Goal: Task Accomplishment & Management: Manage account settings

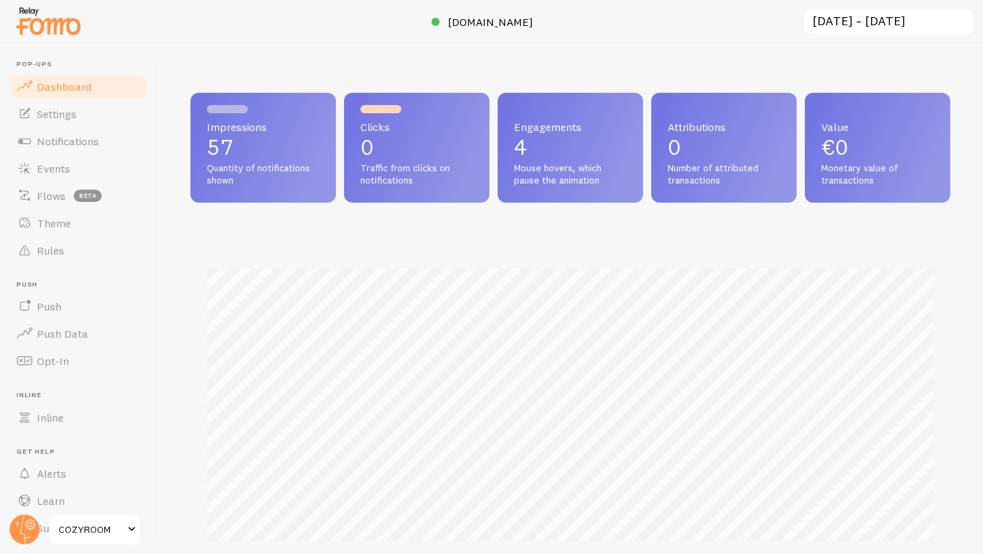
scroll to position [358, 760]
click at [844, 24] on input "[DATE] ~ [DATE]" at bounding box center [889, 22] width 172 height 28
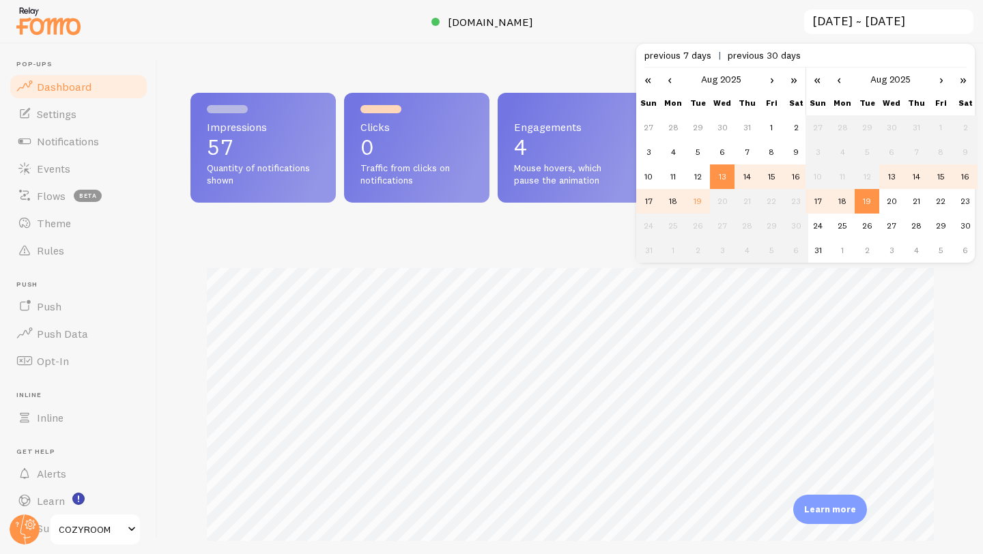
click at [637, 12] on div at bounding box center [491, 22] width 983 height 44
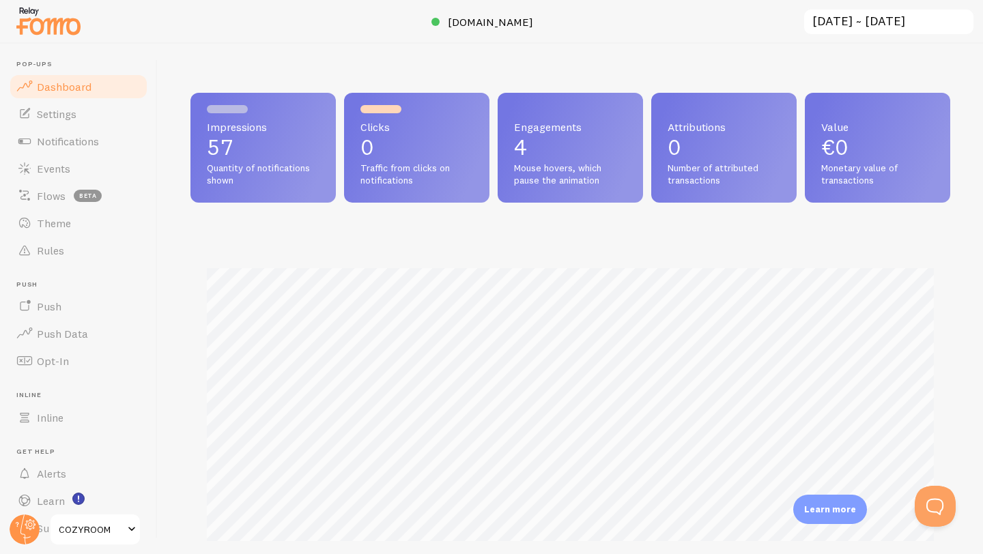
scroll to position [0, 0]
click at [59, 147] on span "Notifications" at bounding box center [68, 142] width 62 height 14
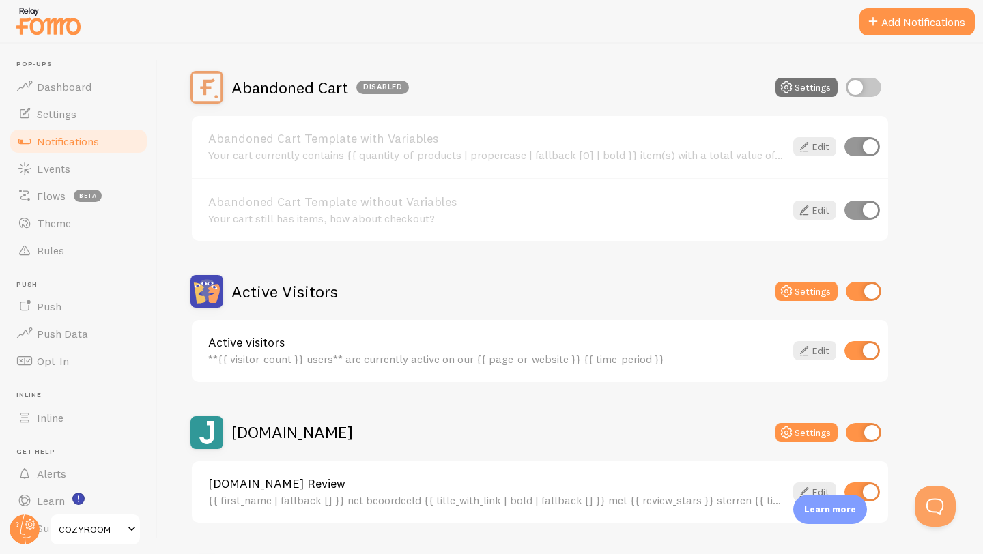
scroll to position [241, 0]
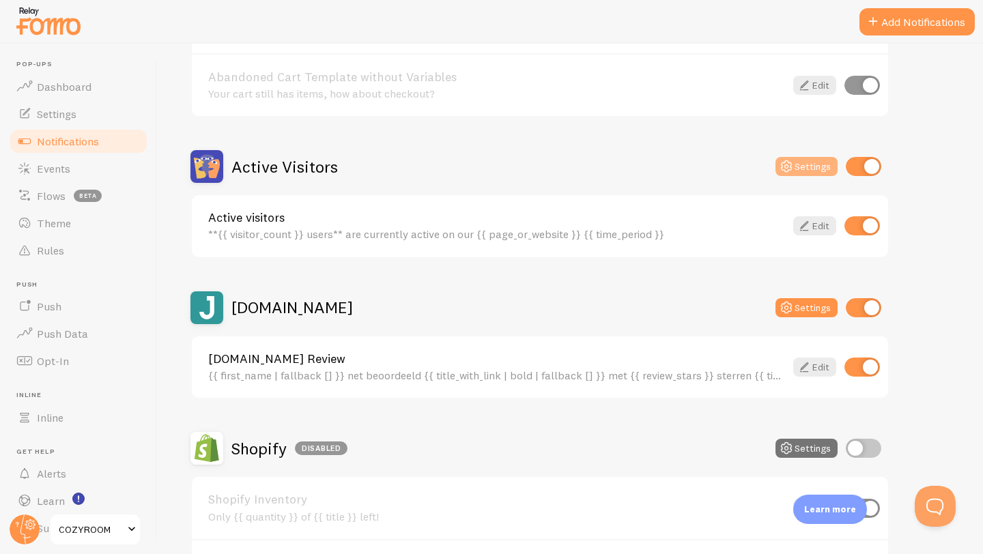
click at [797, 167] on button "Settings" at bounding box center [807, 166] width 62 height 19
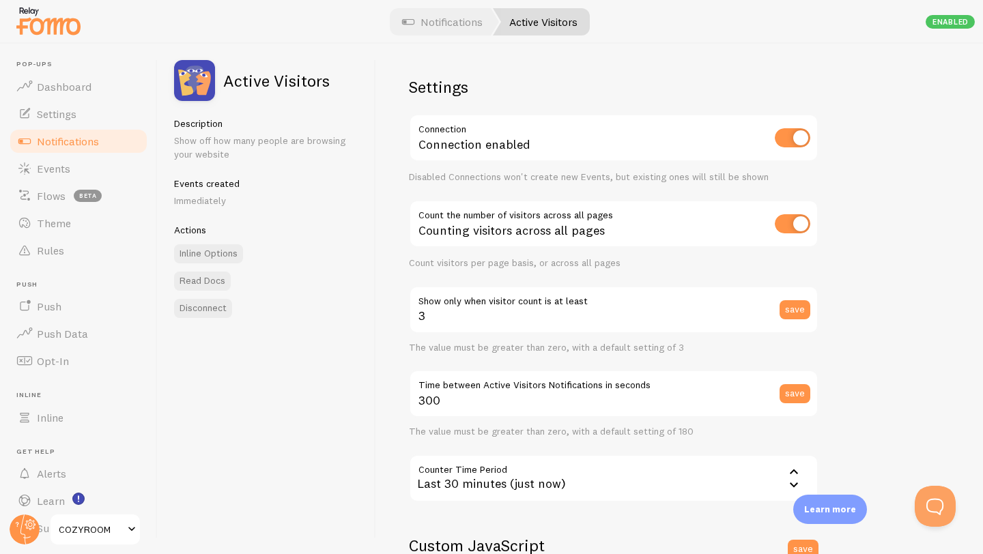
click at [406, 27] on span at bounding box center [408, 22] width 16 height 16
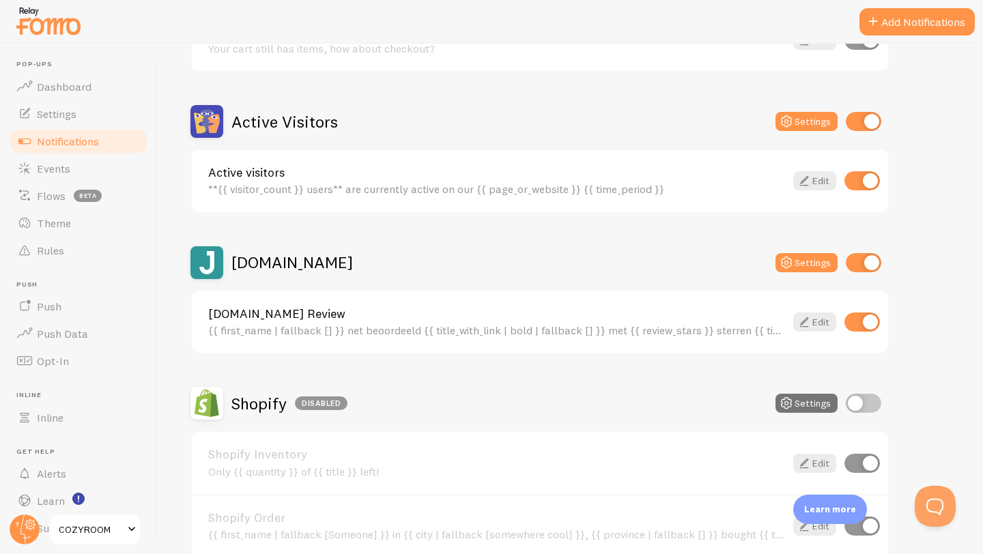
scroll to position [313, 0]
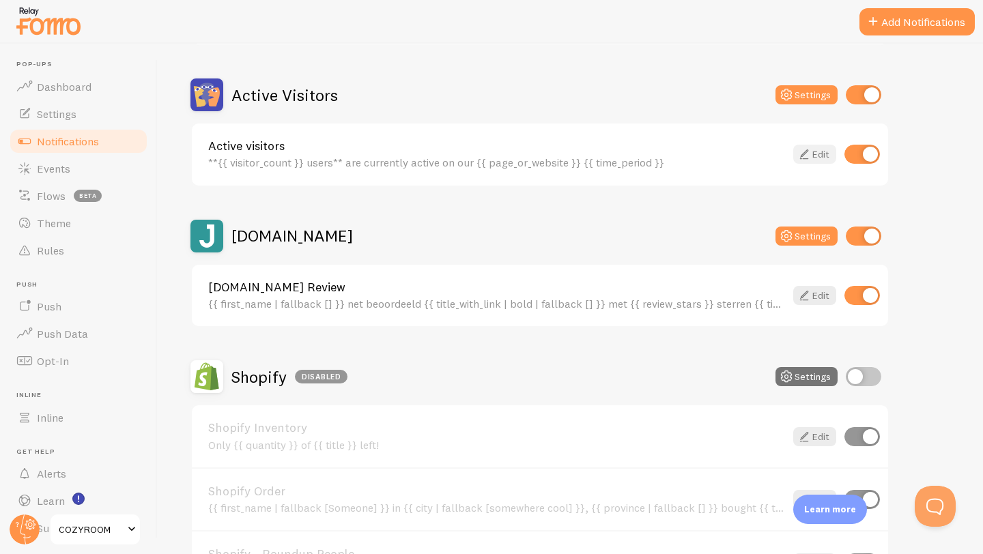
click at [809, 153] on icon at bounding box center [804, 154] width 16 height 16
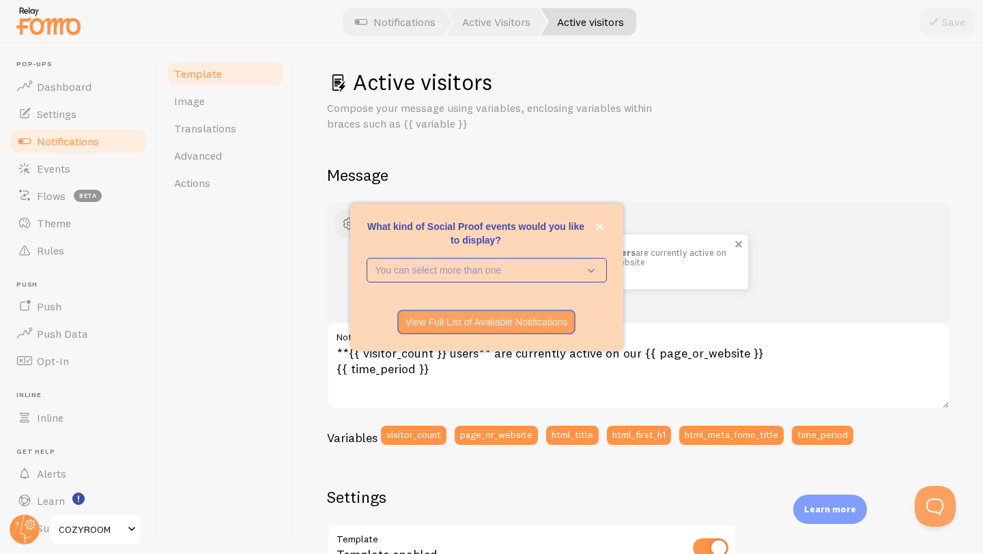
scroll to position [10, 0]
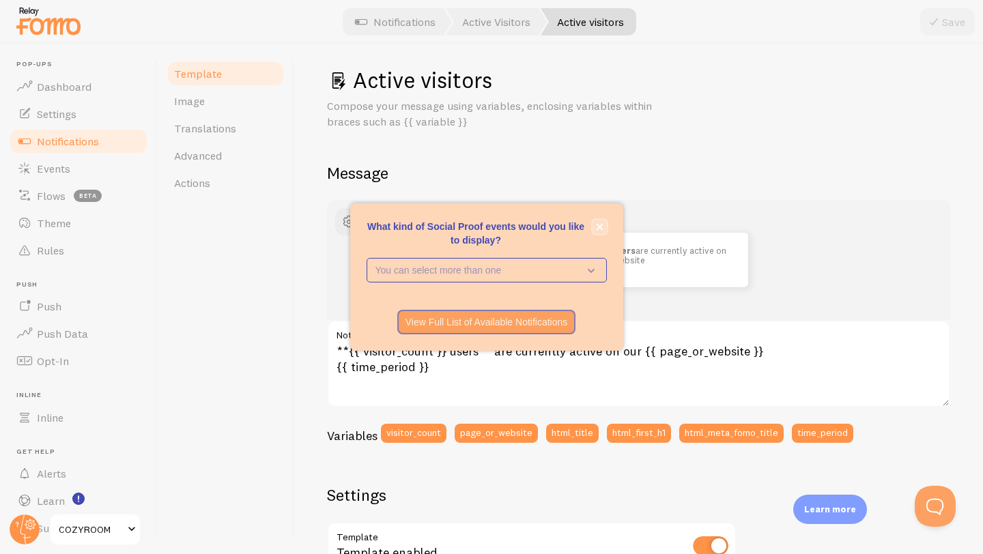
click at [602, 229] on icon "close," at bounding box center [599, 227] width 7 height 7
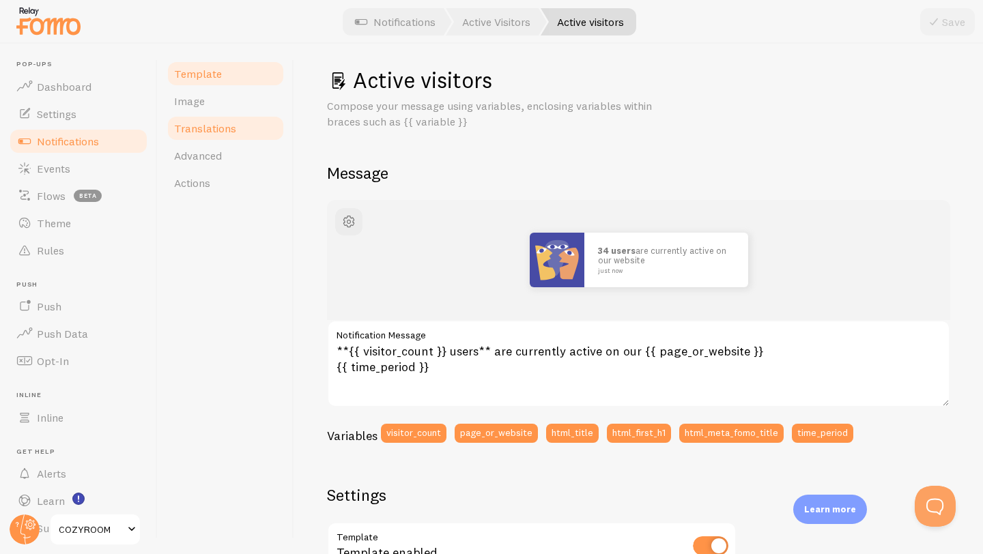
click at [227, 125] on span "Translations" at bounding box center [205, 129] width 62 height 14
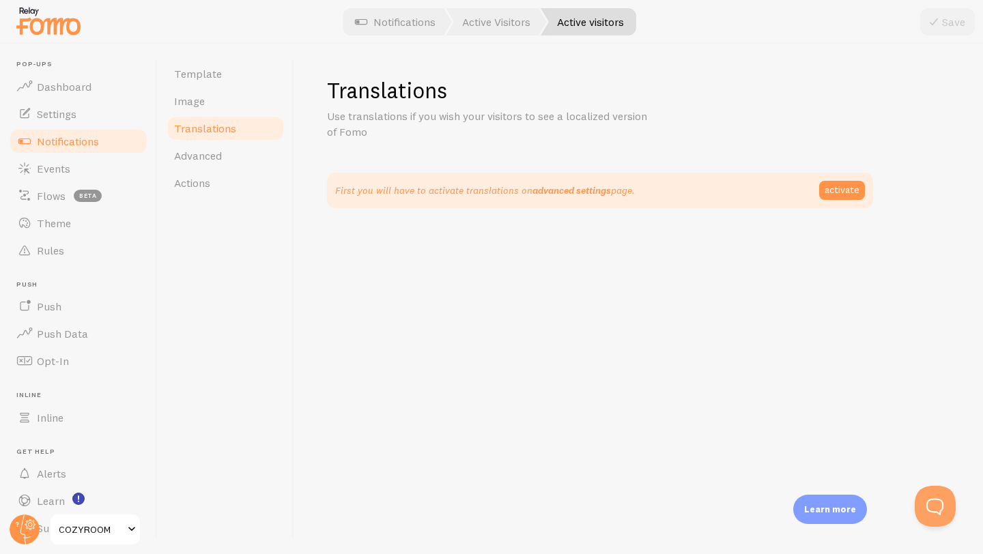
click at [582, 190] on link "advanced settings" at bounding box center [572, 190] width 79 height 12
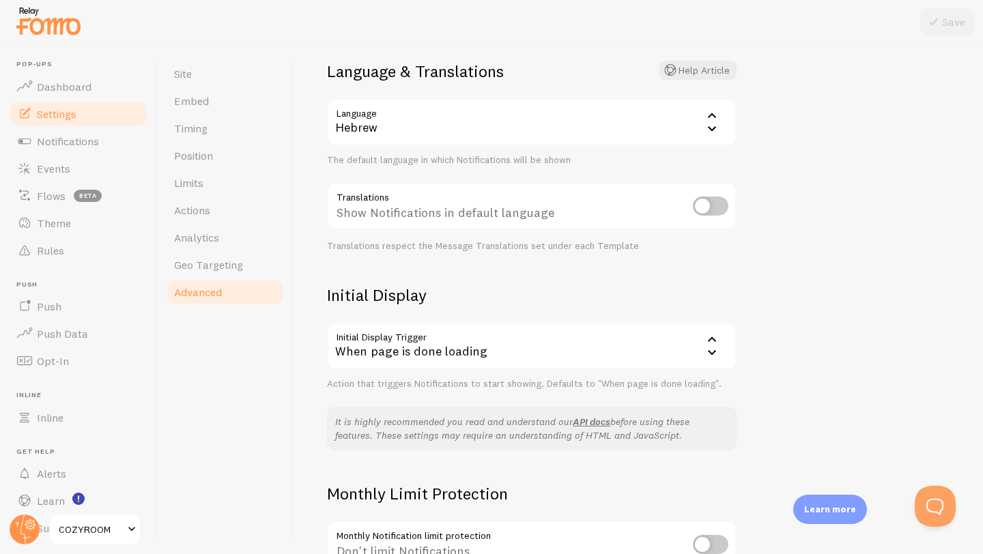
scroll to position [238, 0]
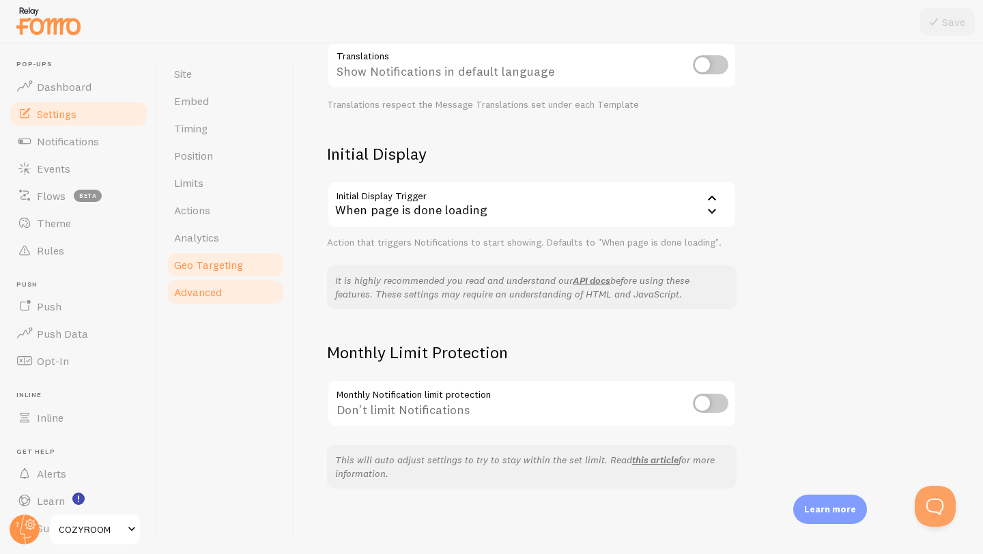
click at [250, 268] on link "Geo Targeting" at bounding box center [225, 264] width 119 height 27
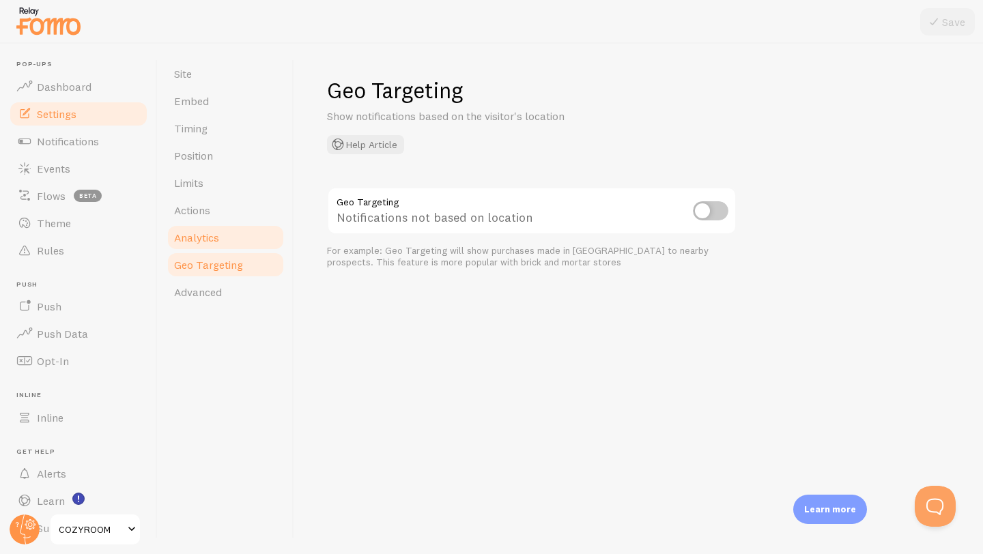
click at [236, 241] on link "Analytics" at bounding box center [225, 237] width 119 height 27
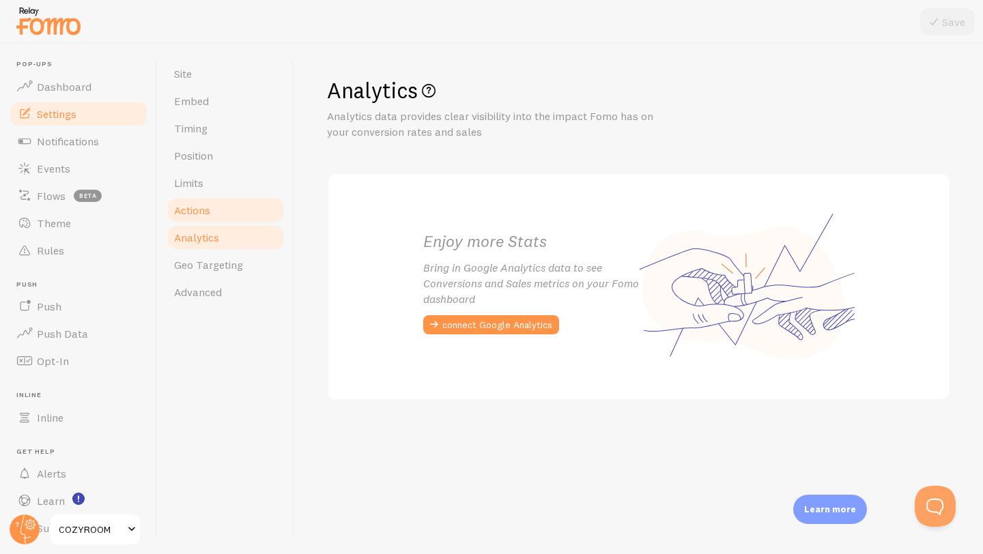
click at [216, 218] on link "Actions" at bounding box center [225, 210] width 119 height 27
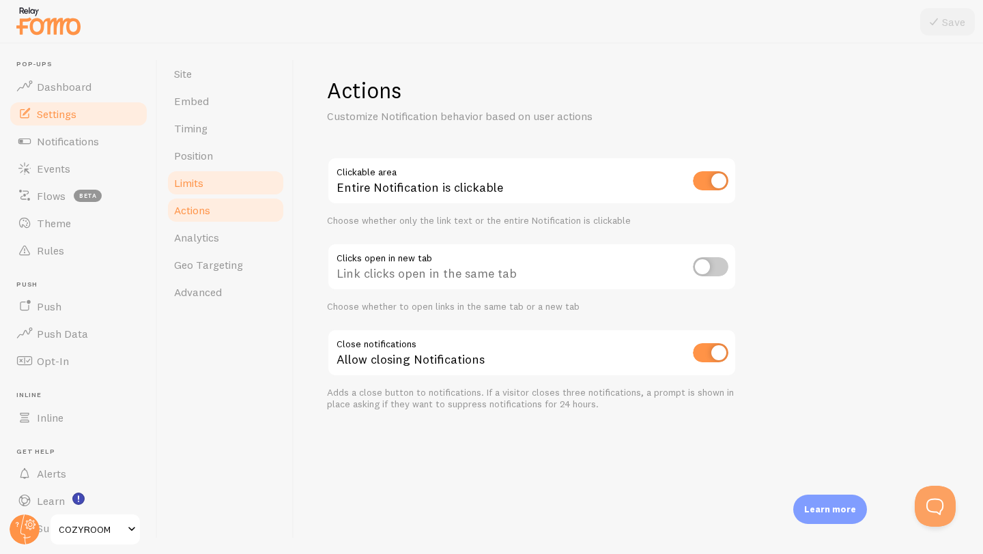
click at [207, 189] on link "Limits" at bounding box center [225, 182] width 119 height 27
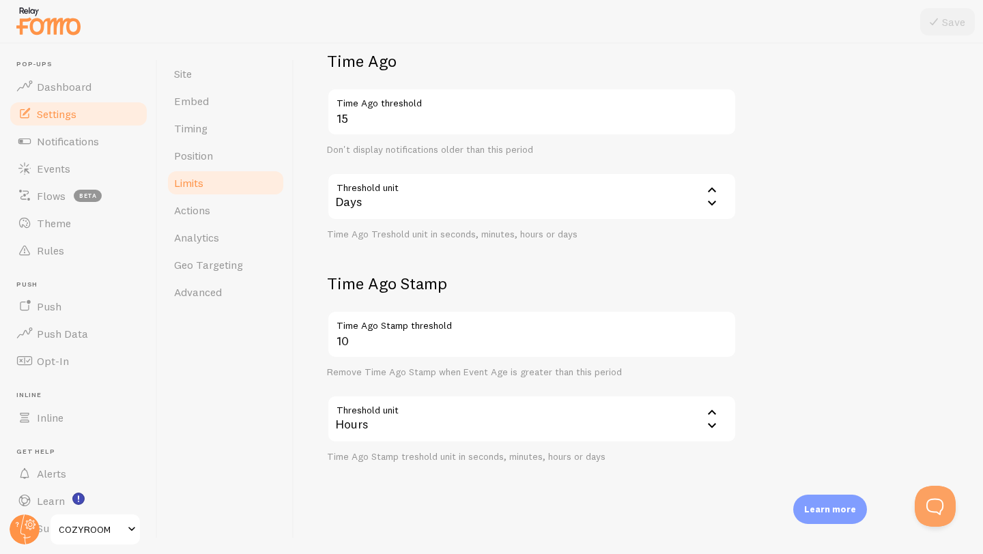
scroll to position [330, 0]
click at [221, 158] on link "Position" at bounding box center [225, 155] width 119 height 27
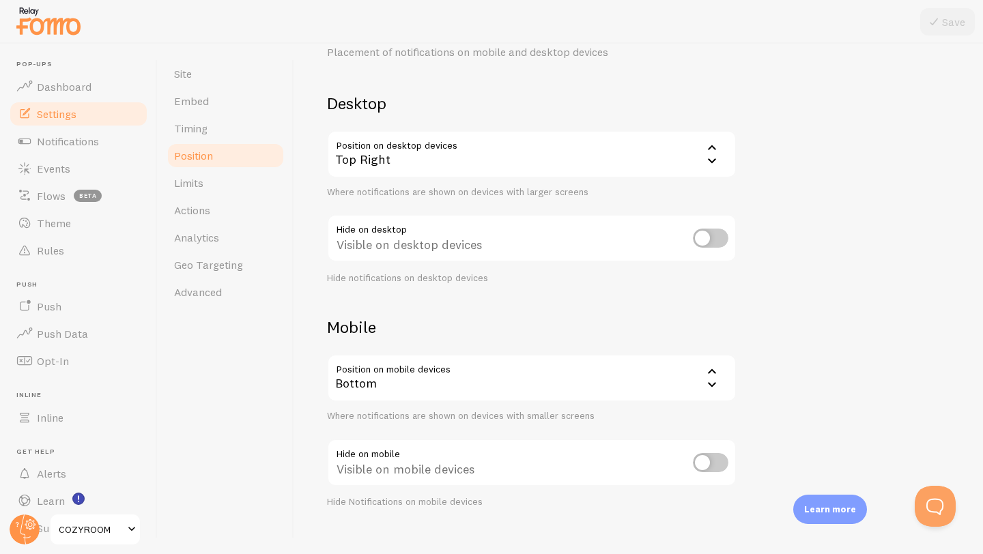
scroll to position [83, 0]
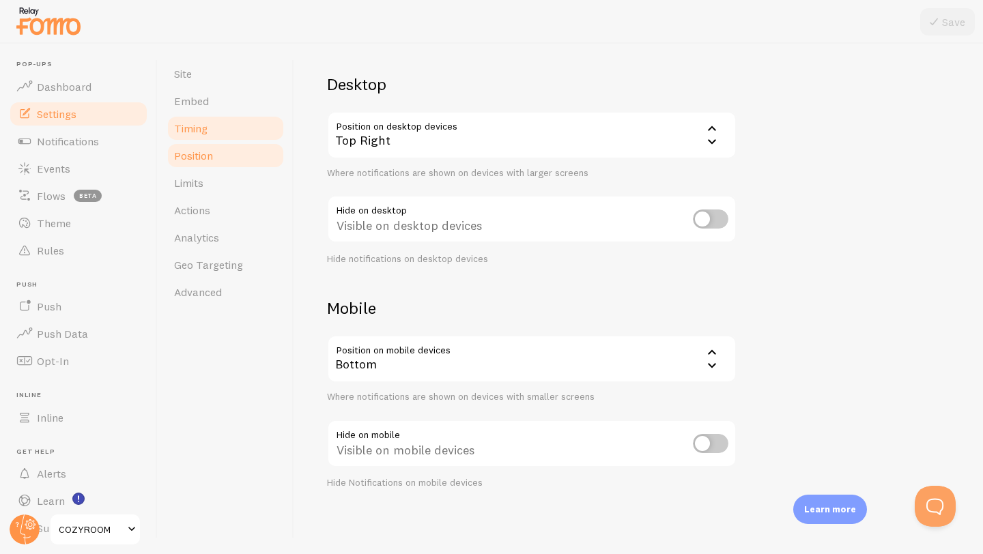
click at [240, 135] on link "Timing" at bounding box center [225, 128] width 119 height 27
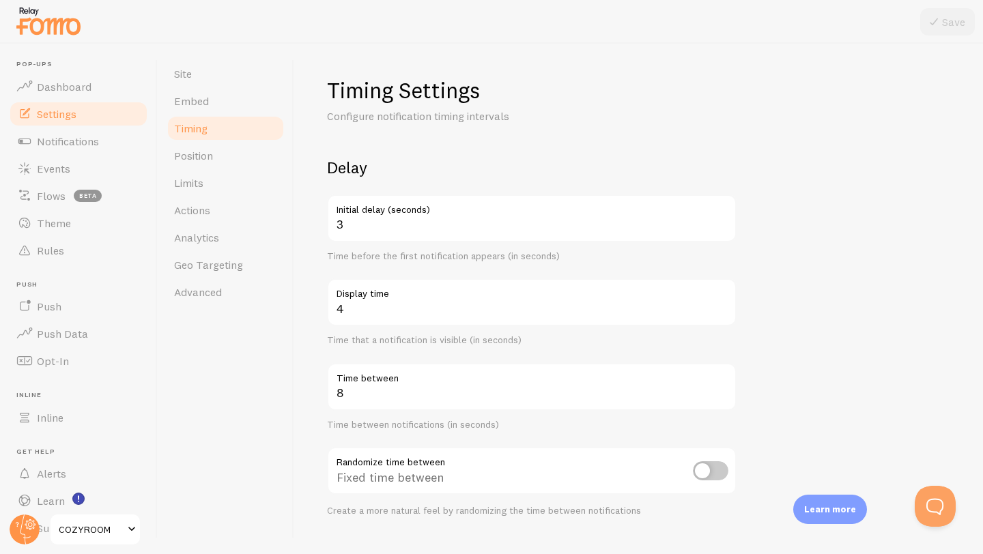
scroll to position [254, 0]
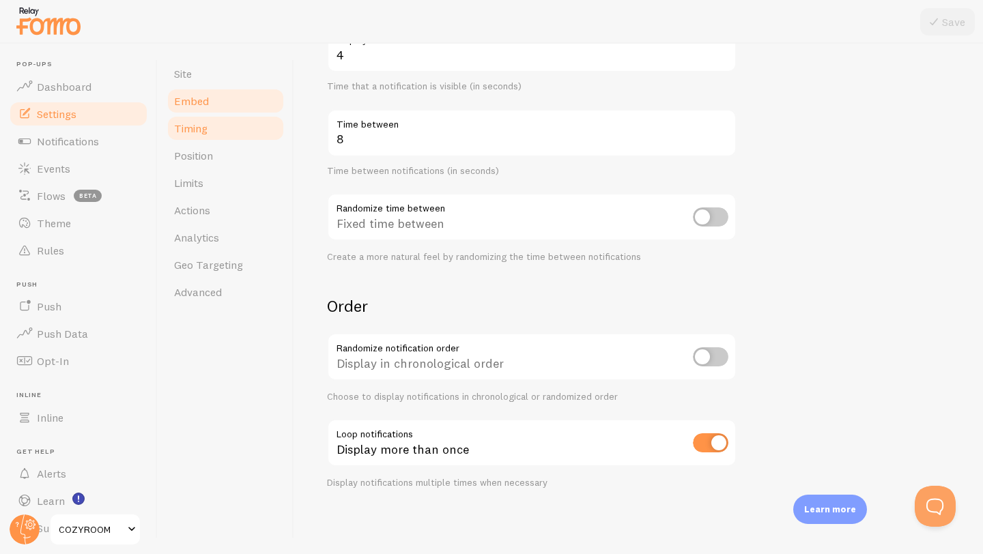
click at [202, 102] on span "Embed" at bounding box center [191, 101] width 35 height 14
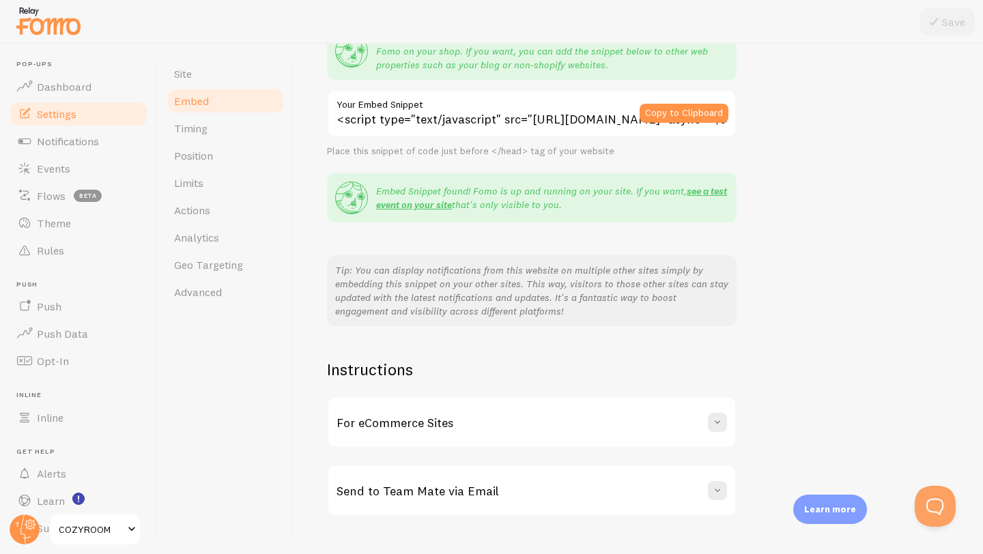
scroll to position [178, 0]
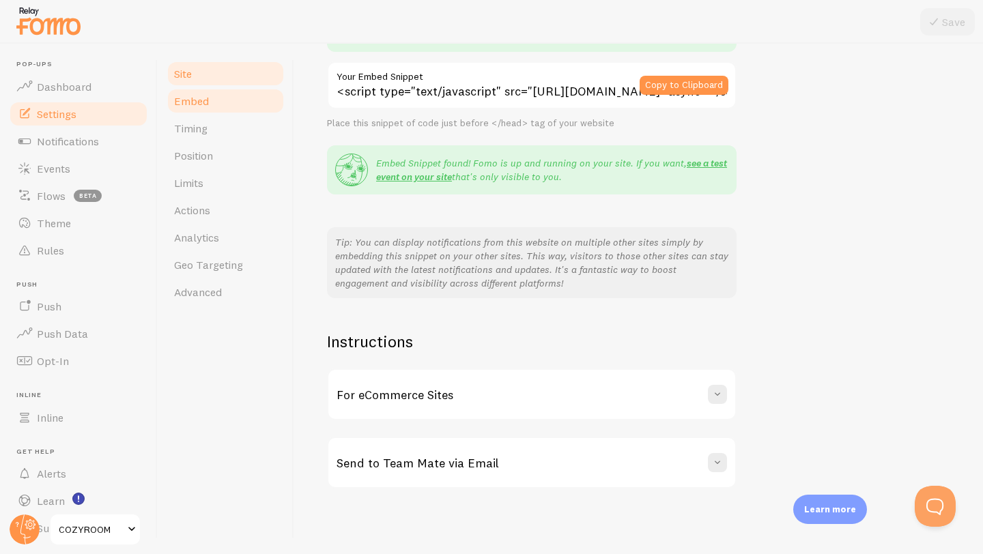
click at [210, 80] on link "Site" at bounding box center [225, 73] width 119 height 27
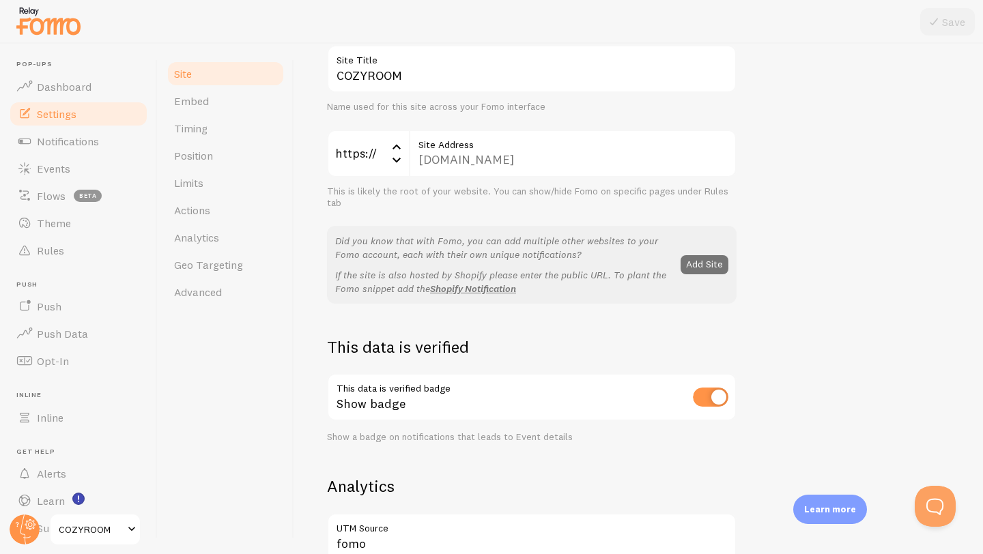
scroll to position [123, 0]
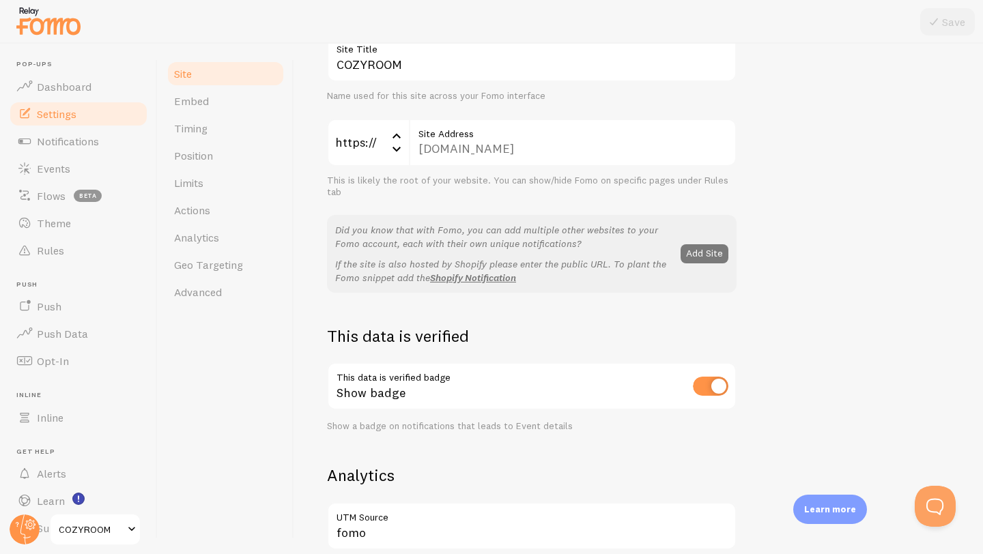
click at [700, 253] on button "Add Site" at bounding box center [705, 253] width 48 height 19
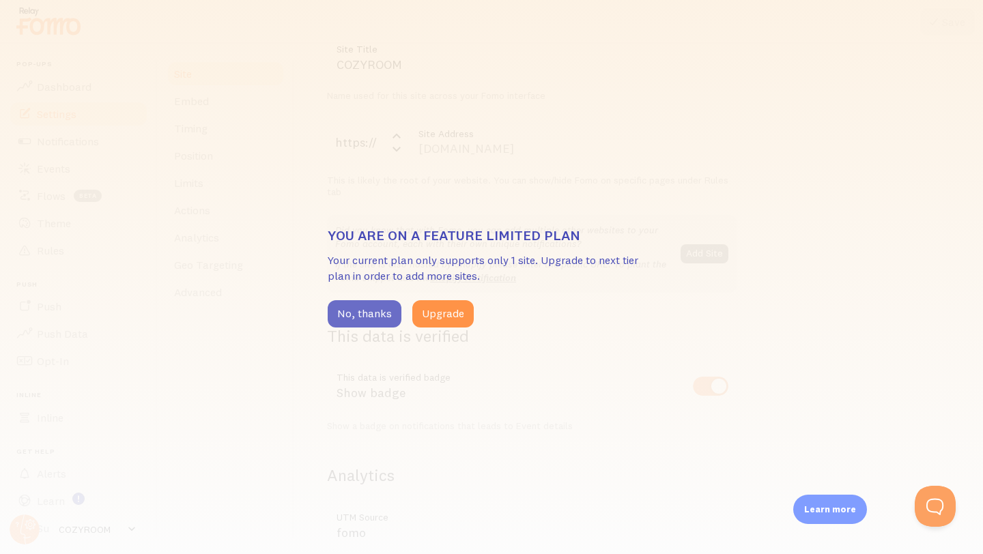
click at [373, 318] on button "No, thanks" at bounding box center [365, 313] width 74 height 27
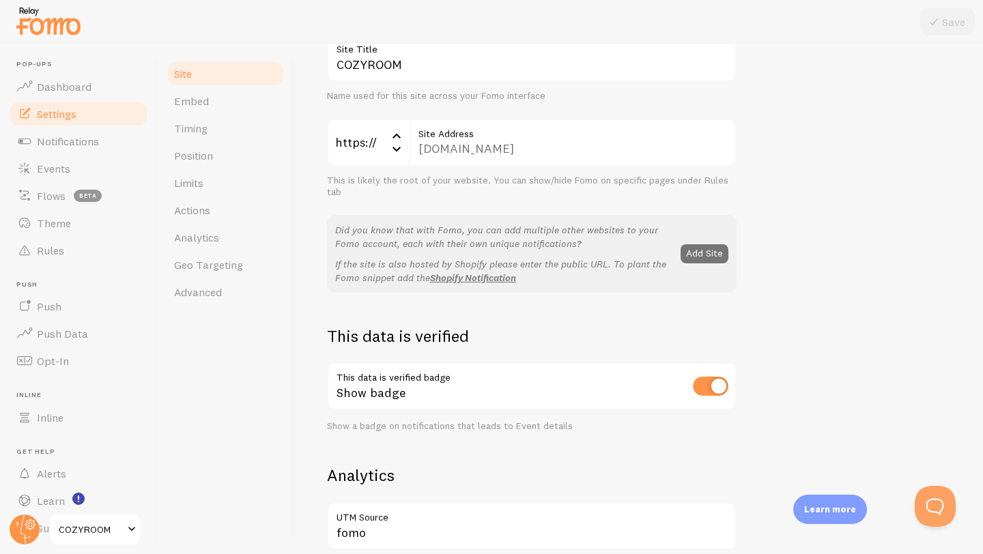
click at [458, 151] on div "[DOMAIN_NAME] Site Address" at bounding box center [573, 143] width 328 height 48
click at [441, 185] on div "This is likely the root of your website. You can show/hide Fomo on specific pag…" at bounding box center [532, 187] width 410 height 24
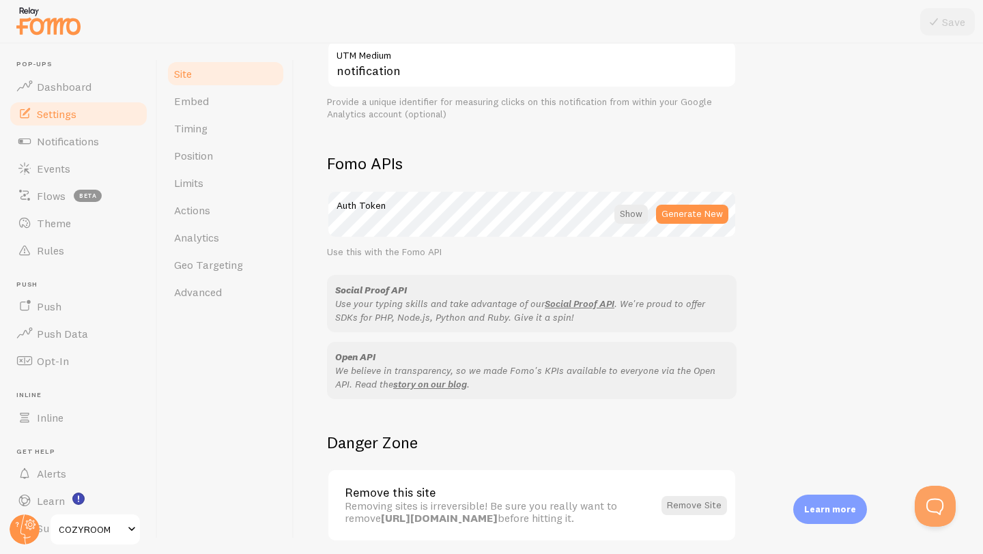
scroll to position [735, 0]
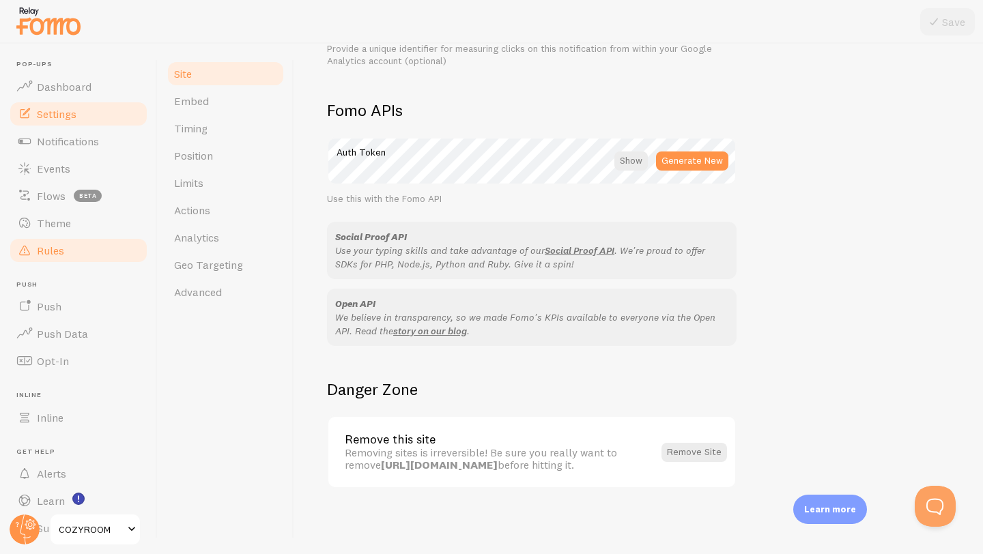
click at [90, 245] on link "Rules" at bounding box center [78, 250] width 141 height 27
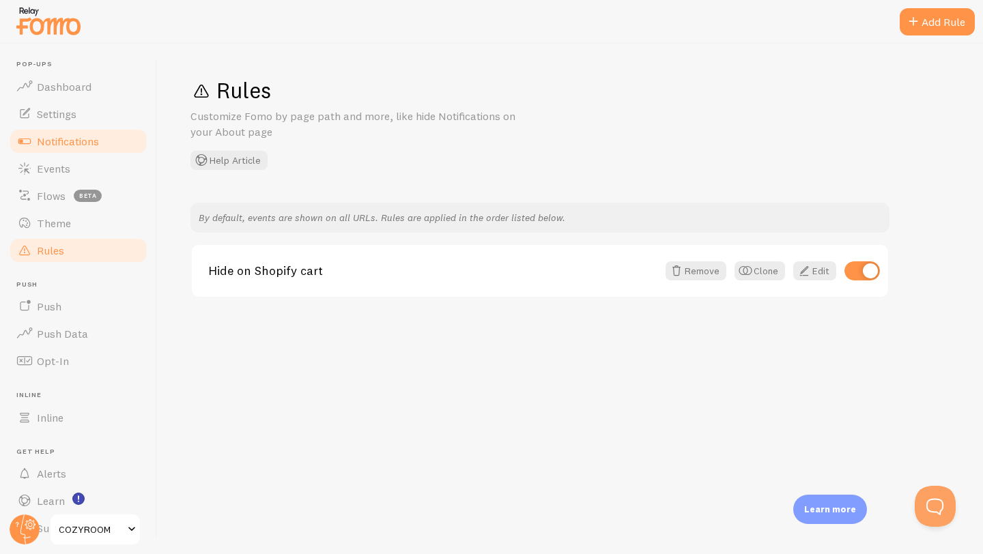
click at [57, 145] on span "Notifications" at bounding box center [68, 142] width 62 height 14
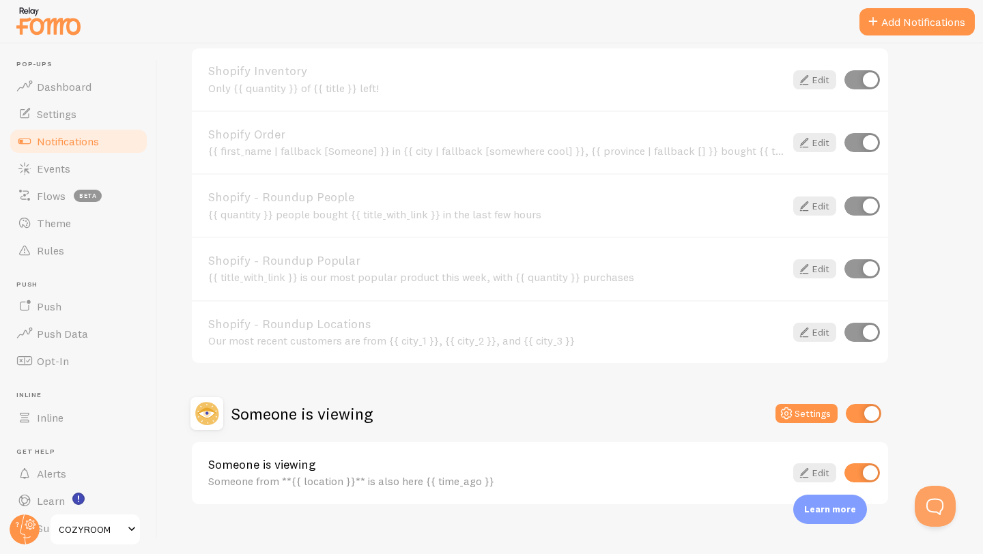
scroll to position [687, 0]
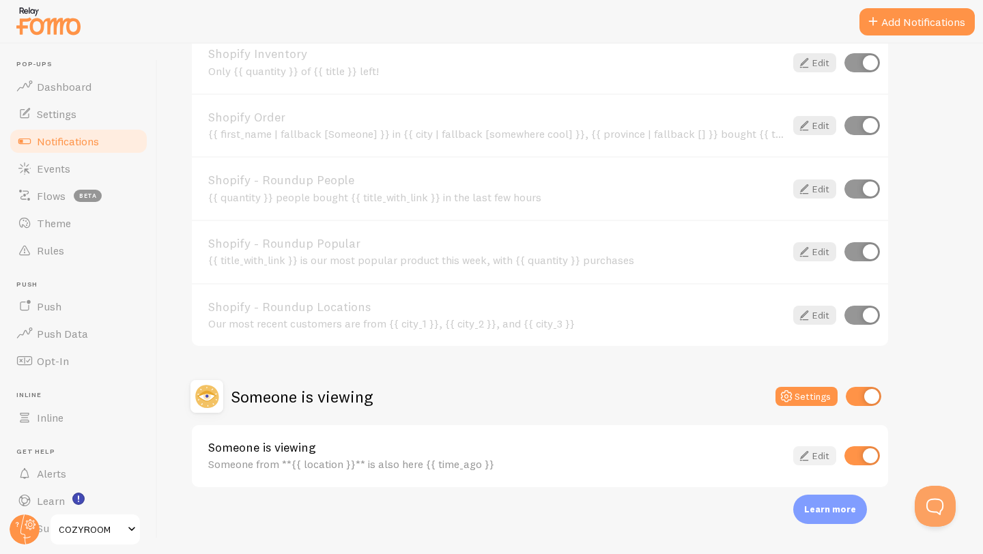
click at [814, 457] on link "Edit" at bounding box center [814, 456] width 43 height 19
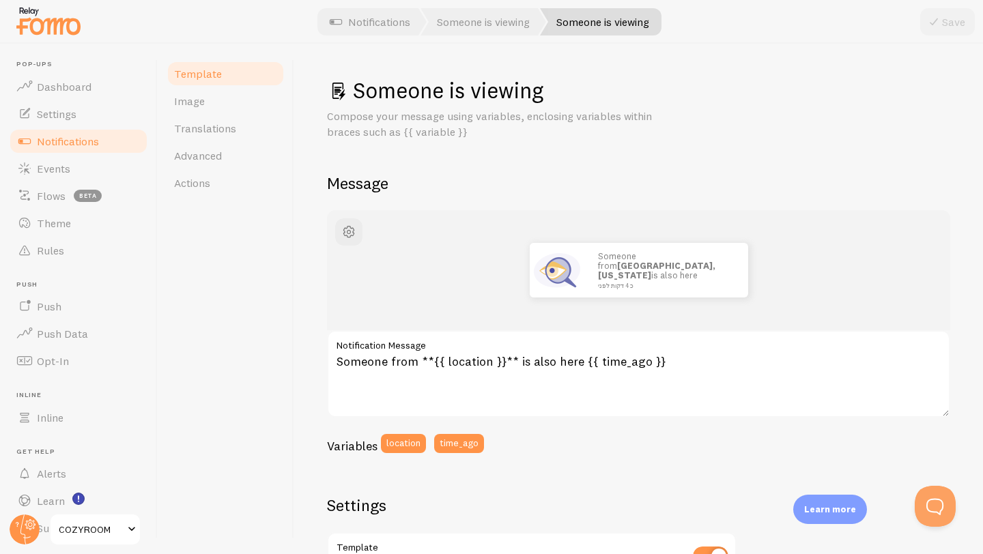
scroll to position [193, 0]
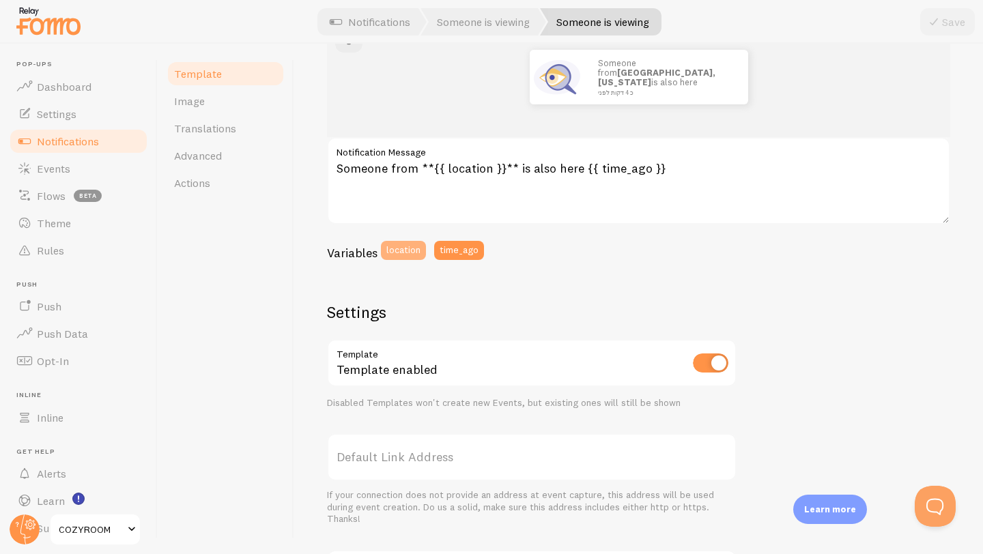
click at [403, 252] on button "location" at bounding box center [403, 250] width 45 height 19
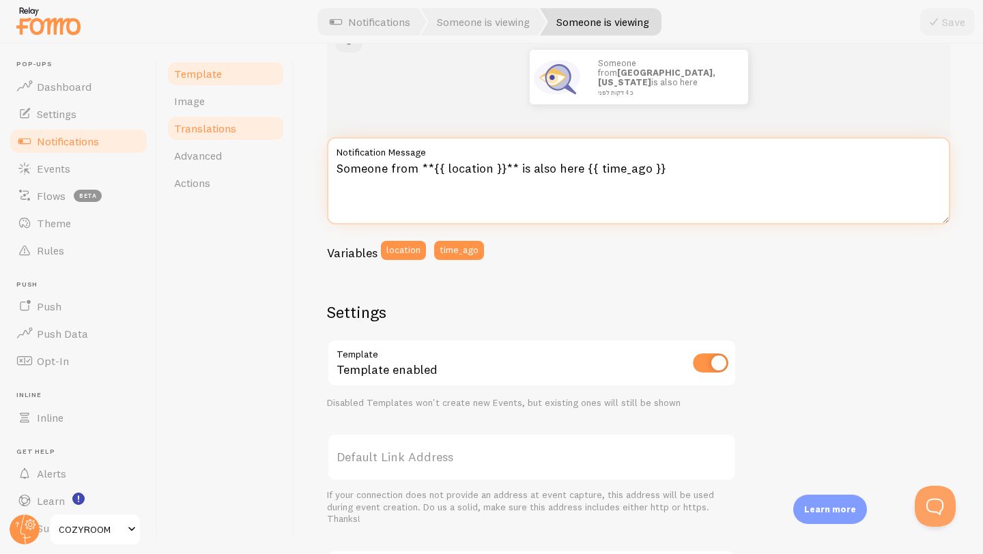
type textarea "Someone from **{{ location }}** is also here {{ time_ago }}"
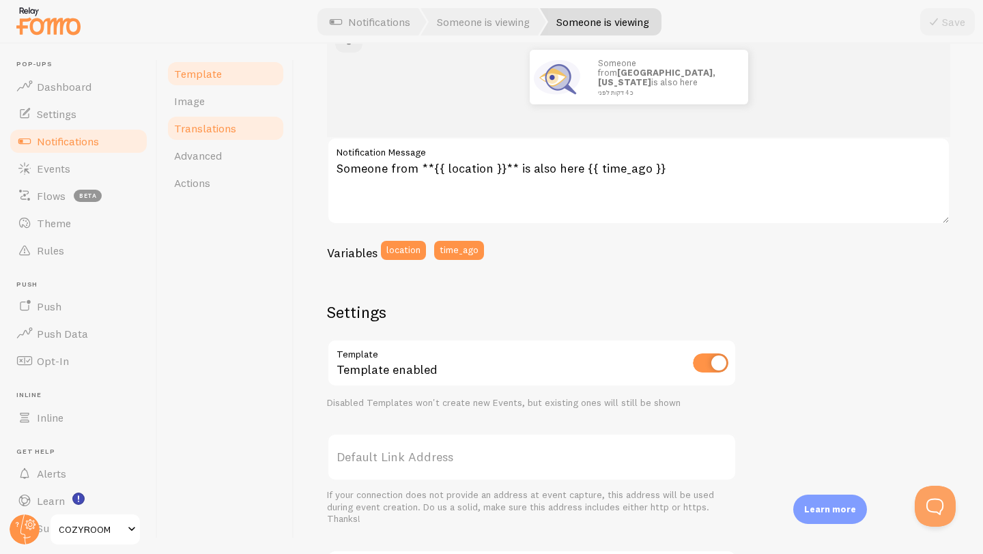
click at [218, 139] on link "Translations" at bounding box center [225, 128] width 119 height 27
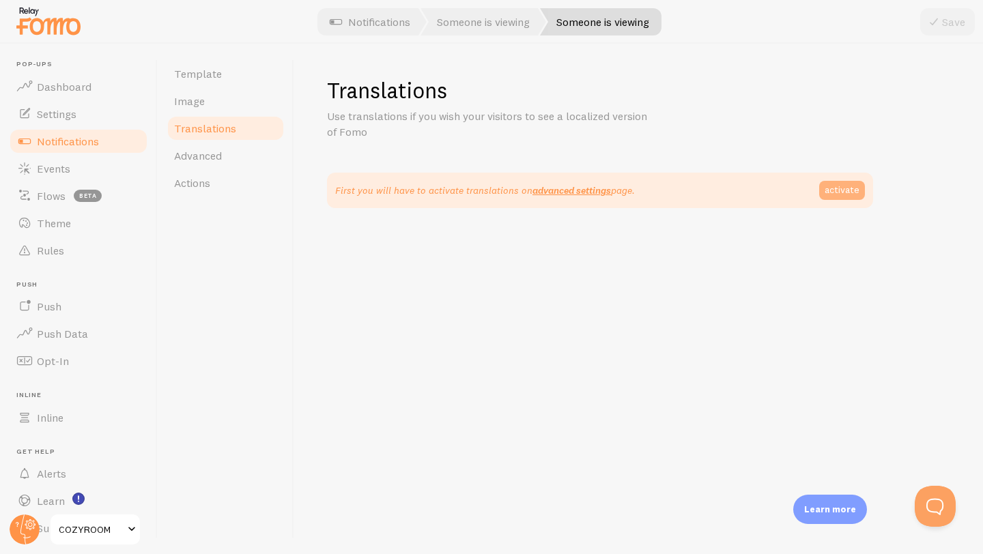
click at [852, 192] on link "activate" at bounding box center [842, 190] width 46 height 19
